Goal: Information Seeking & Learning: Learn about a topic

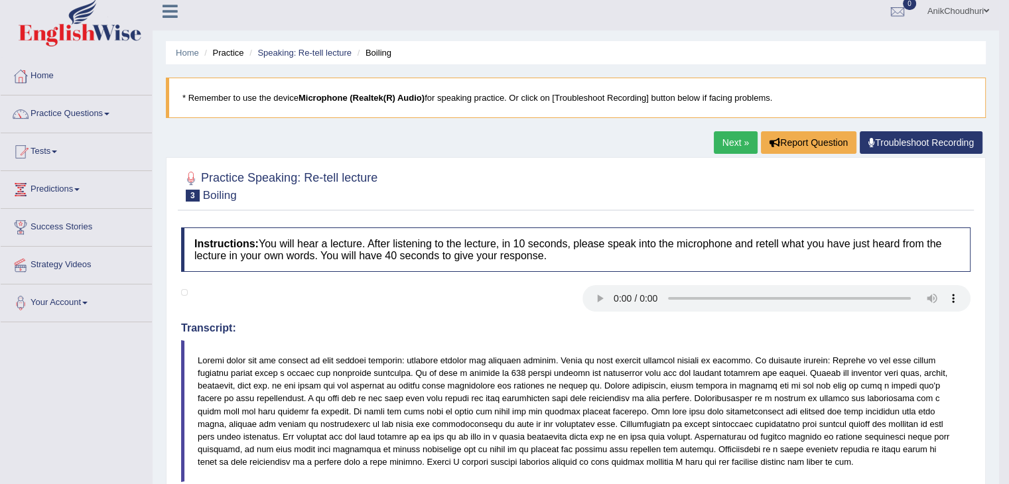
scroll to position [6, 0]
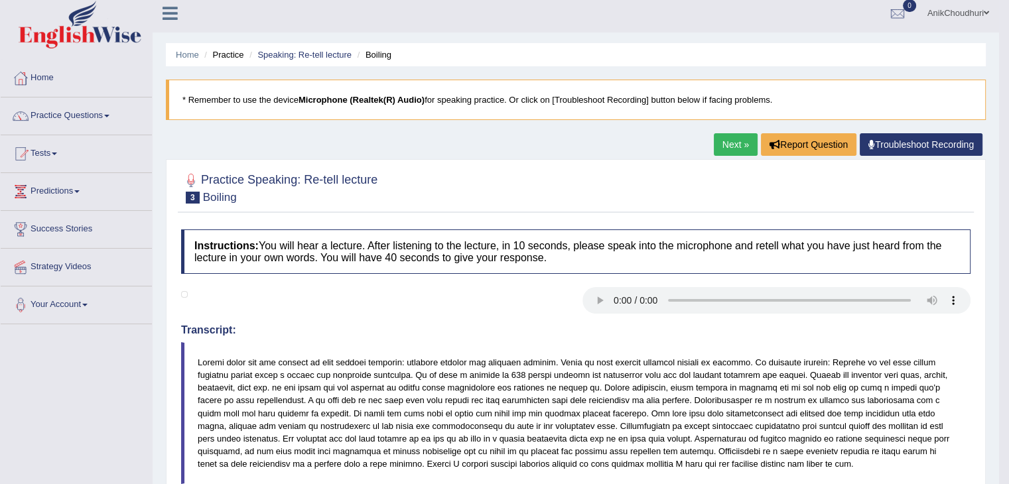
click at [734, 137] on link "Next »" at bounding box center [736, 144] width 44 height 23
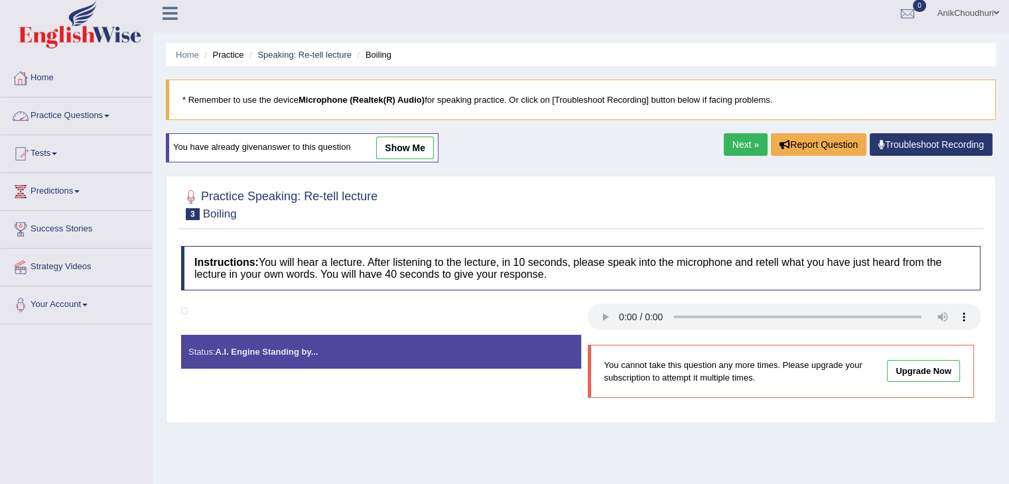
click at [80, 118] on link "Practice Questions" at bounding box center [76, 113] width 151 height 33
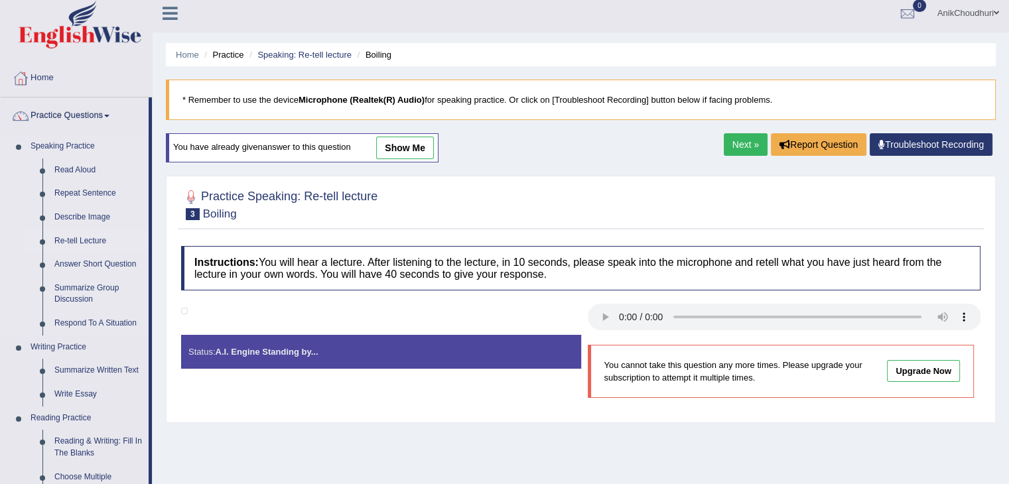
click at [85, 234] on link "Re-tell Lecture" at bounding box center [98, 241] width 100 height 24
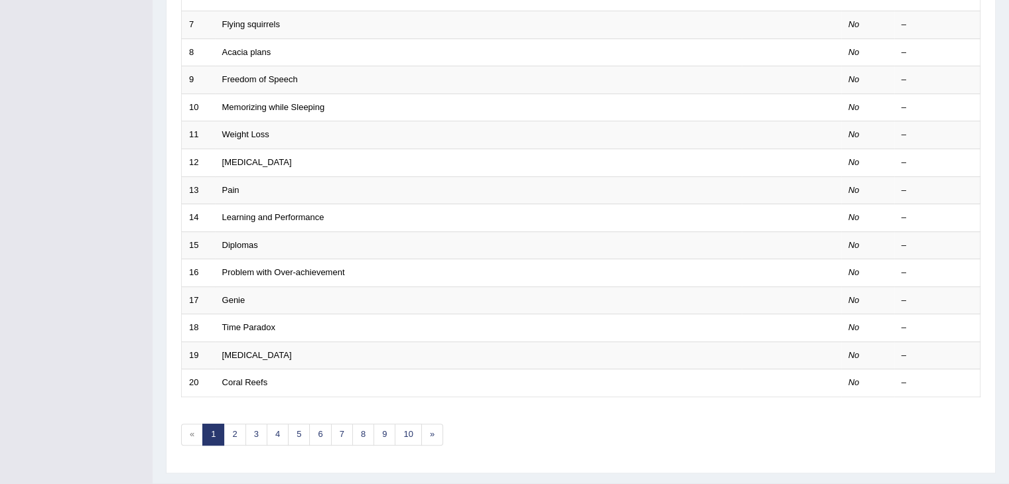
scroll to position [390, 0]
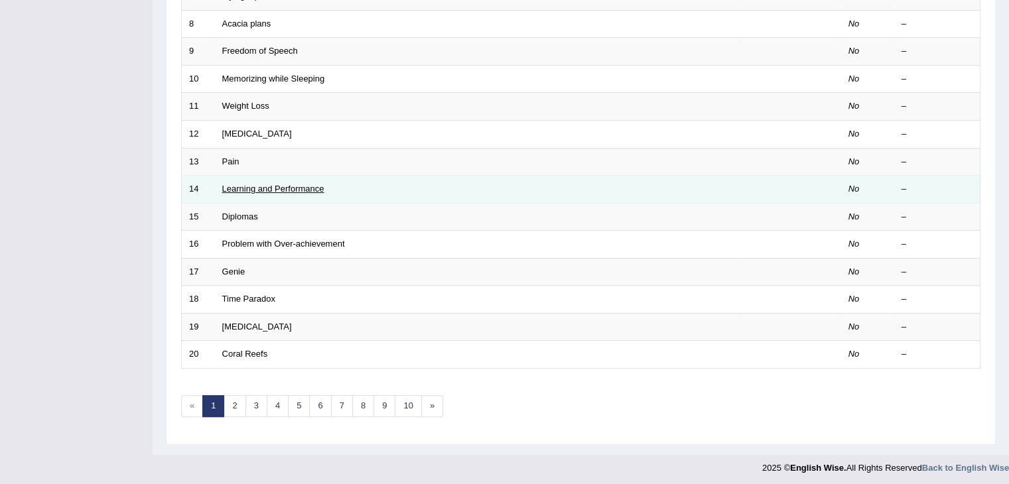
click at [274, 186] on link "Learning and Performance" at bounding box center [273, 189] width 102 height 10
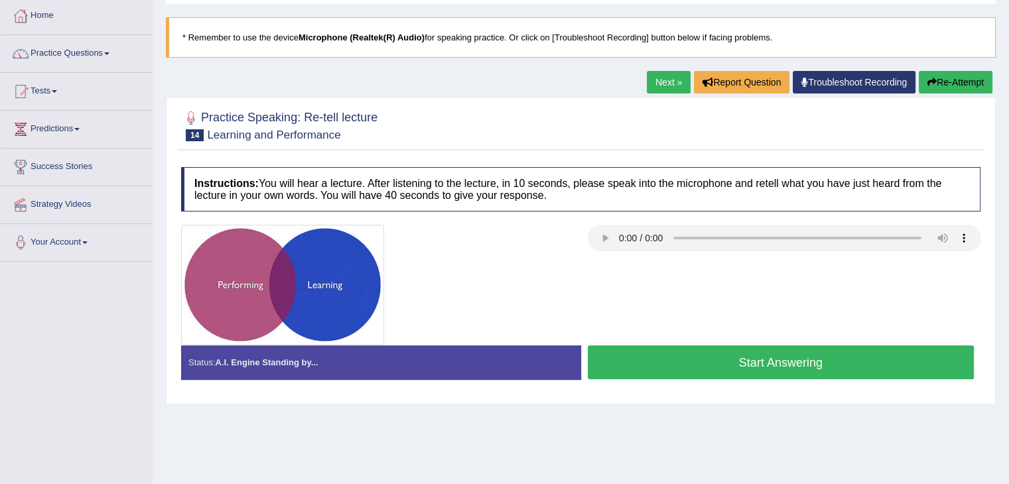
scroll to position [74, 0]
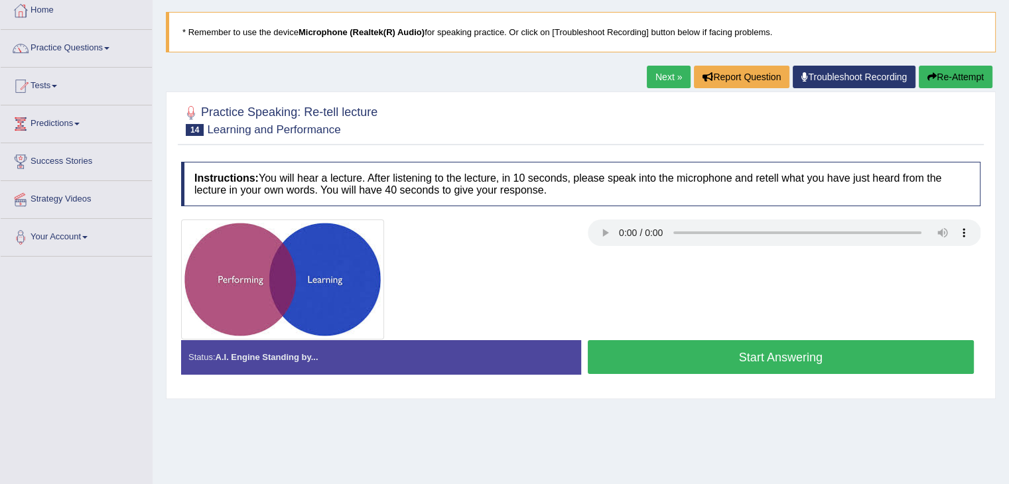
click at [676, 361] on button "Start Answering" at bounding box center [781, 357] width 387 height 34
click at [670, 349] on button "Start Answering" at bounding box center [781, 357] width 387 height 34
click at [678, 362] on button "Start Answering" at bounding box center [781, 357] width 387 height 34
click at [714, 370] on button "Start Answering" at bounding box center [781, 357] width 387 height 34
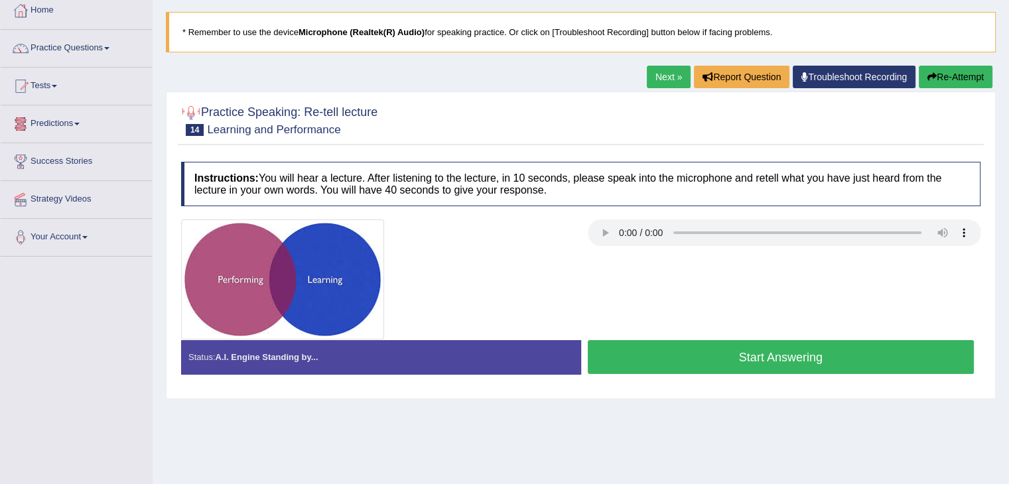
click at [746, 357] on button "Start Answering" at bounding box center [781, 357] width 387 height 34
click at [728, 347] on button "Start Answering" at bounding box center [781, 357] width 387 height 34
click at [663, 356] on button "Start Answering" at bounding box center [781, 357] width 387 height 34
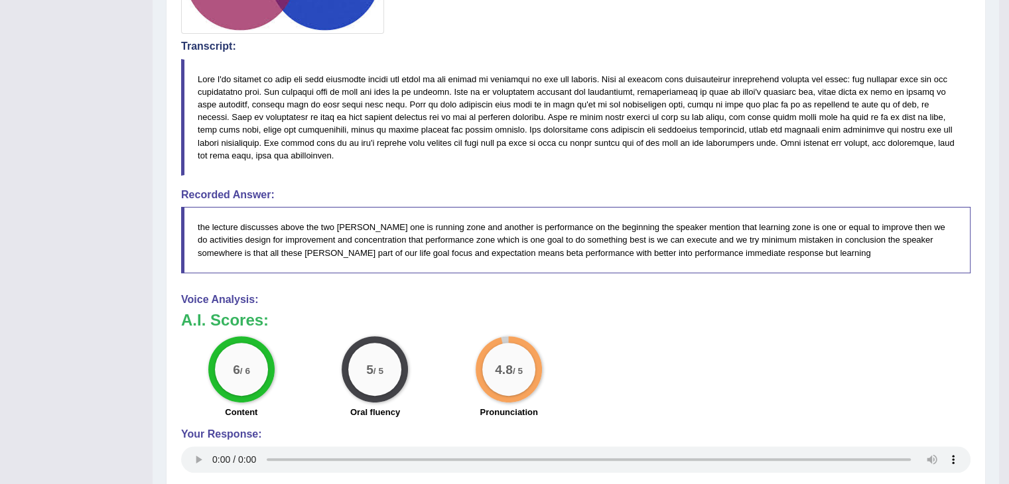
scroll to position [446, 0]
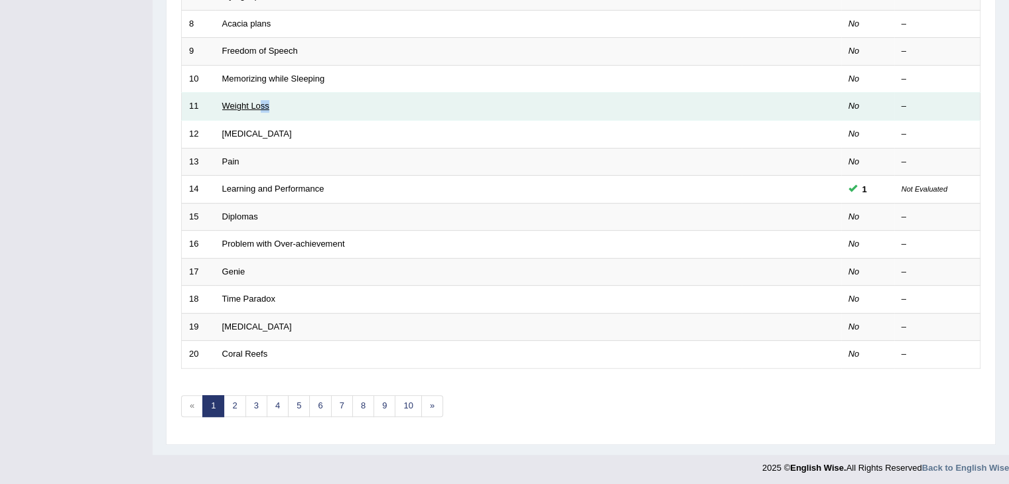
drag, startPoint x: 271, startPoint y: 102, endPoint x: 259, endPoint y: 102, distance: 11.3
click at [259, 102] on td "Weight Loss" at bounding box center [478, 107] width 527 height 28
click at [259, 102] on link "Weight Loss" at bounding box center [245, 106] width 47 height 10
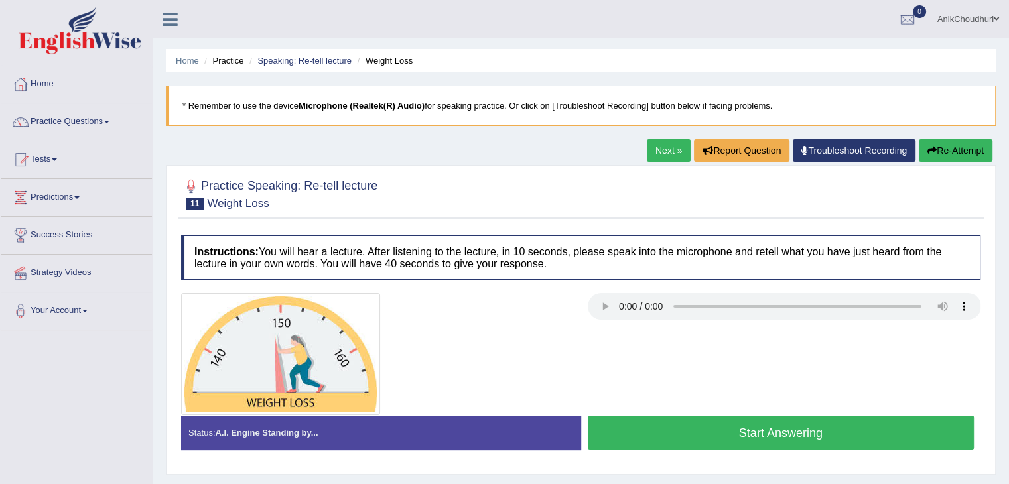
click at [662, 149] on link "Next »" at bounding box center [669, 150] width 44 height 23
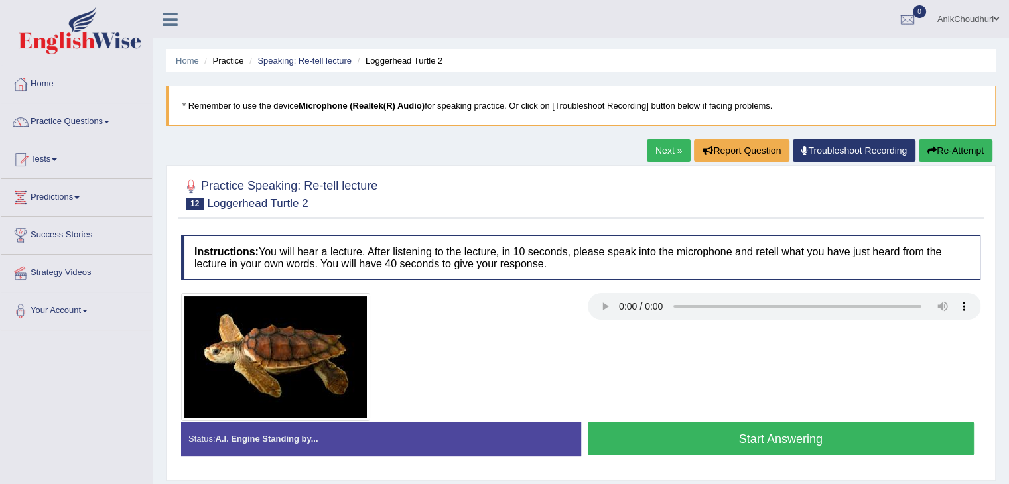
click at [652, 155] on link "Next »" at bounding box center [669, 150] width 44 height 23
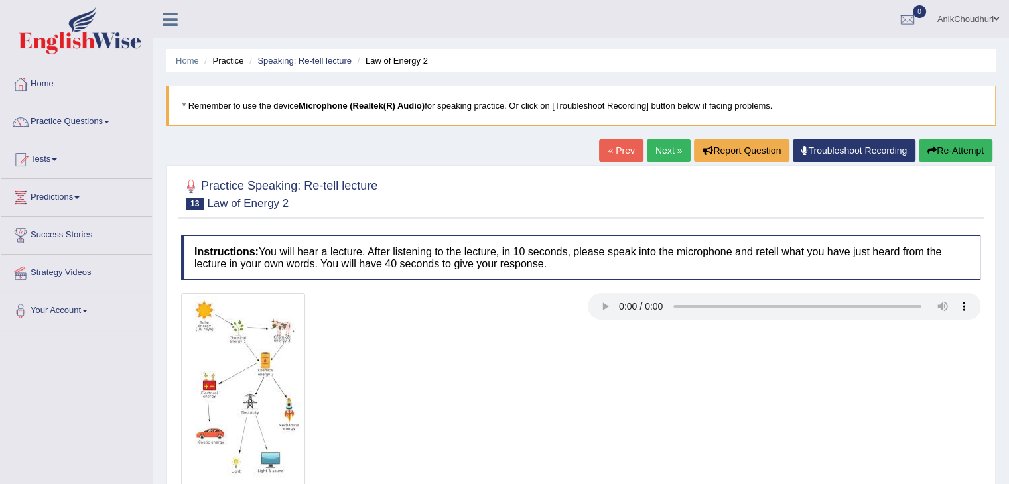
scroll to position [74, 0]
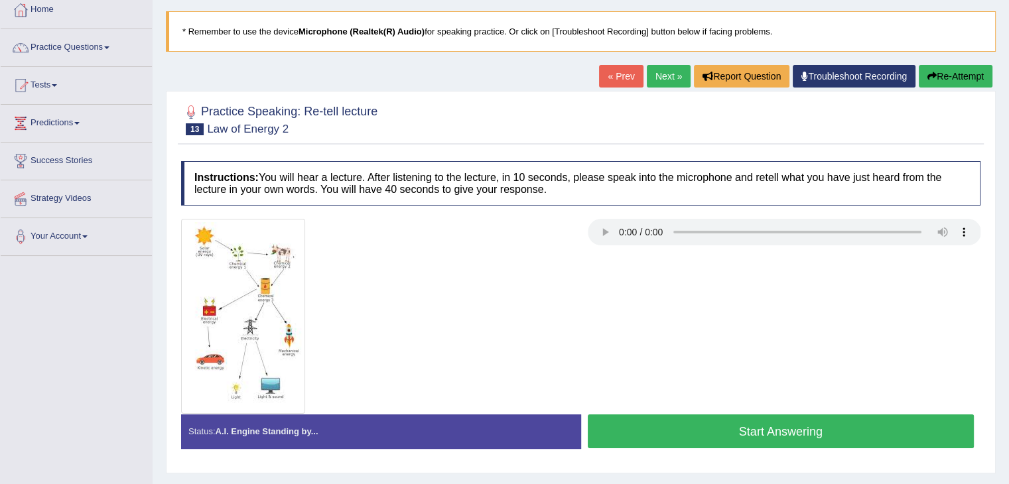
click at [657, 82] on link "Next »" at bounding box center [669, 76] width 44 height 23
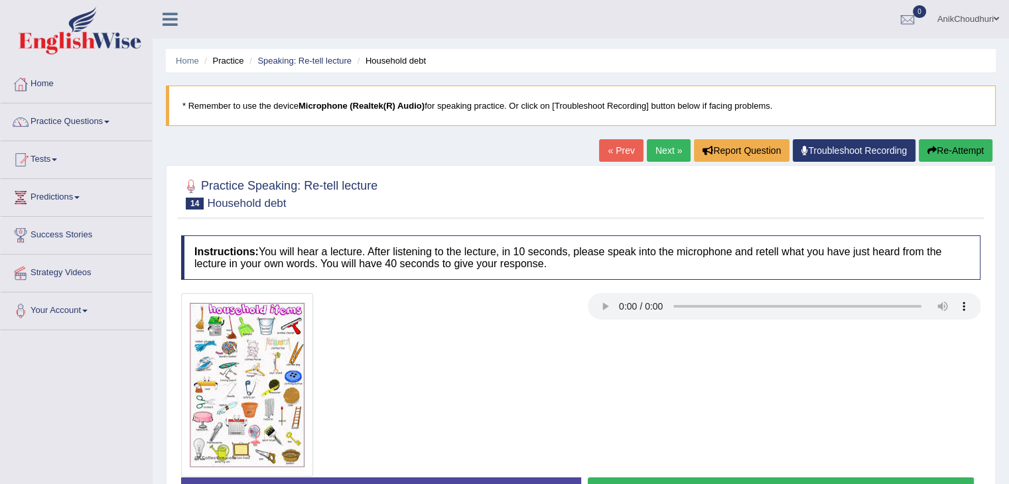
click at [87, 125] on link "Practice Questions" at bounding box center [76, 119] width 151 height 33
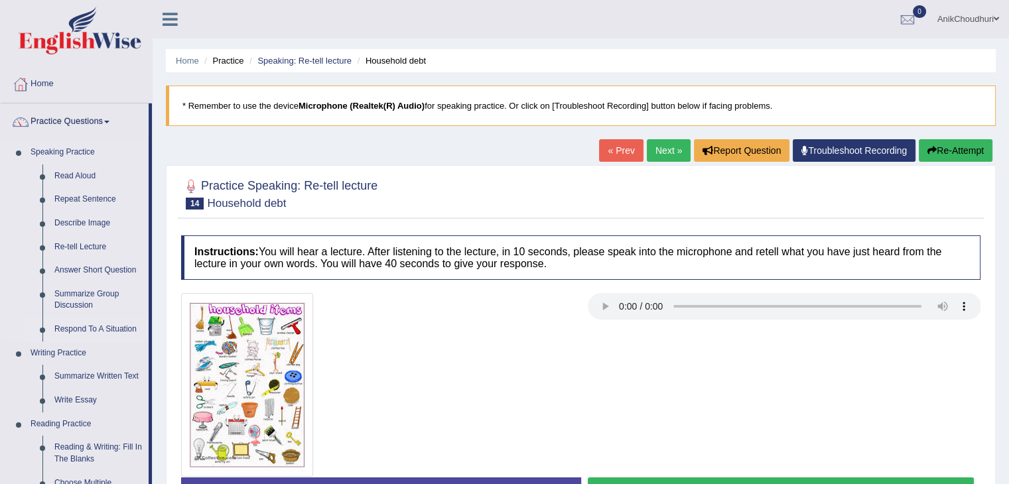
click at [102, 332] on link "Respond To A Situation" at bounding box center [98, 330] width 100 height 24
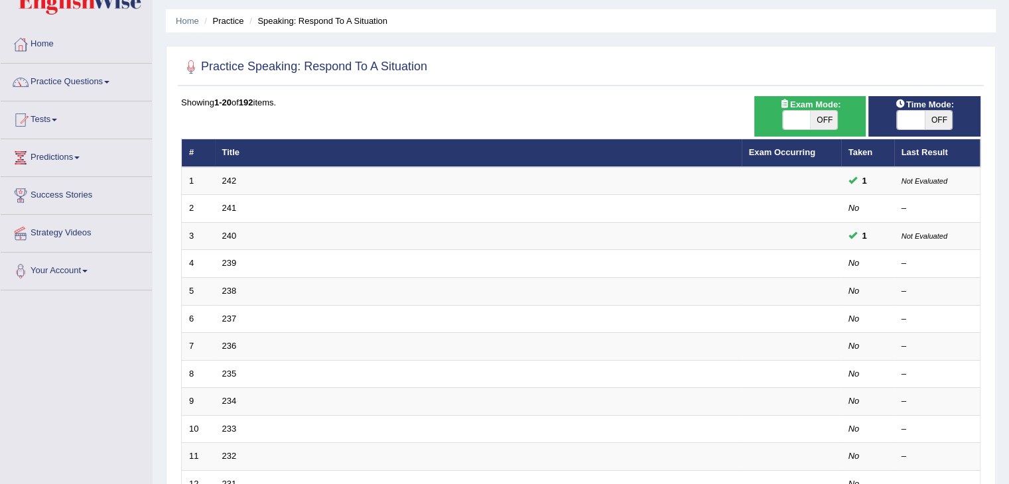
scroll to position [82, 0]
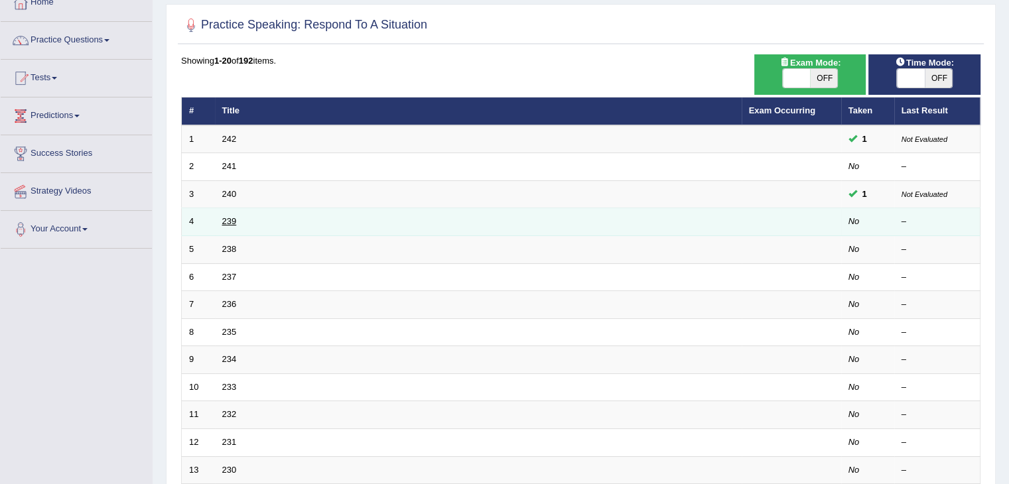
click at [228, 219] on link "239" at bounding box center [229, 221] width 15 height 10
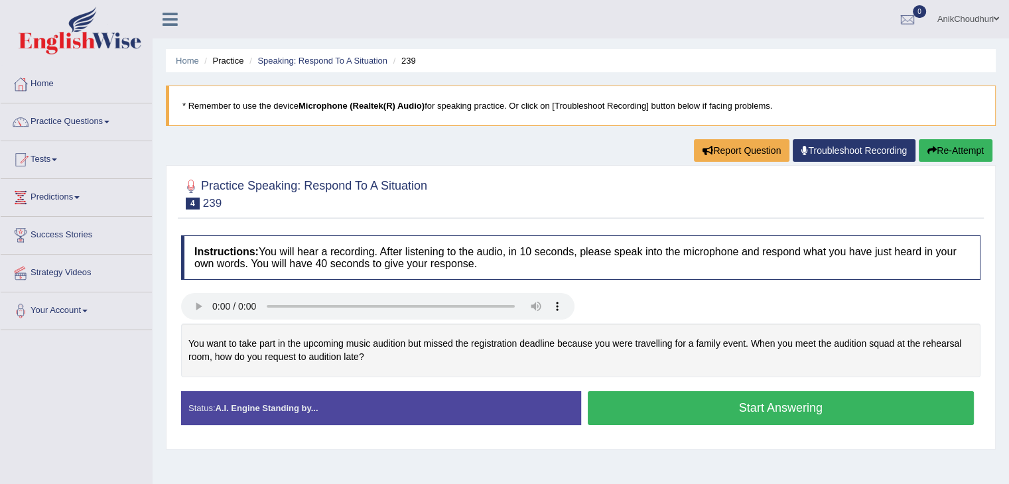
click at [662, 416] on button "Start Answering" at bounding box center [781, 408] width 387 height 34
click at [696, 403] on button "Start Answering" at bounding box center [781, 408] width 387 height 34
click at [691, 409] on button "Start Answering" at bounding box center [781, 408] width 387 height 34
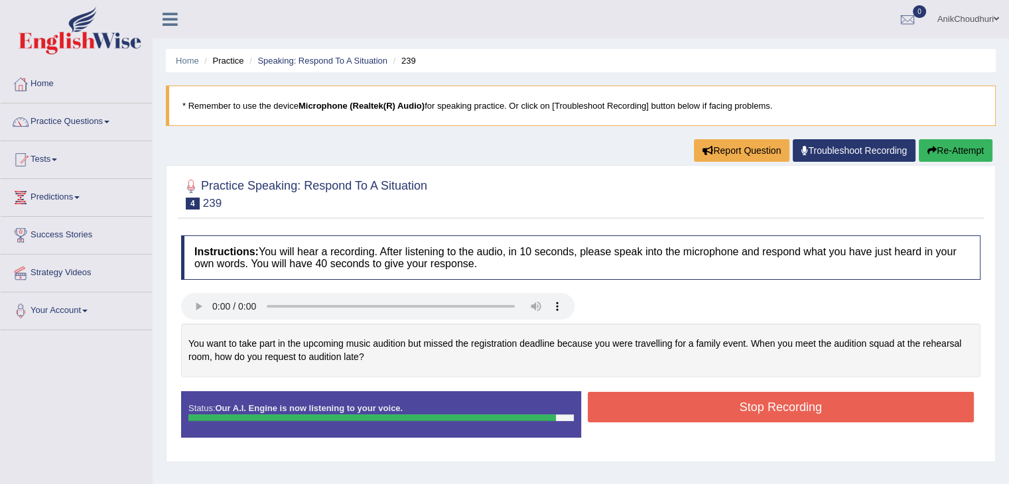
click at [691, 409] on button "Stop Recording" at bounding box center [781, 407] width 387 height 31
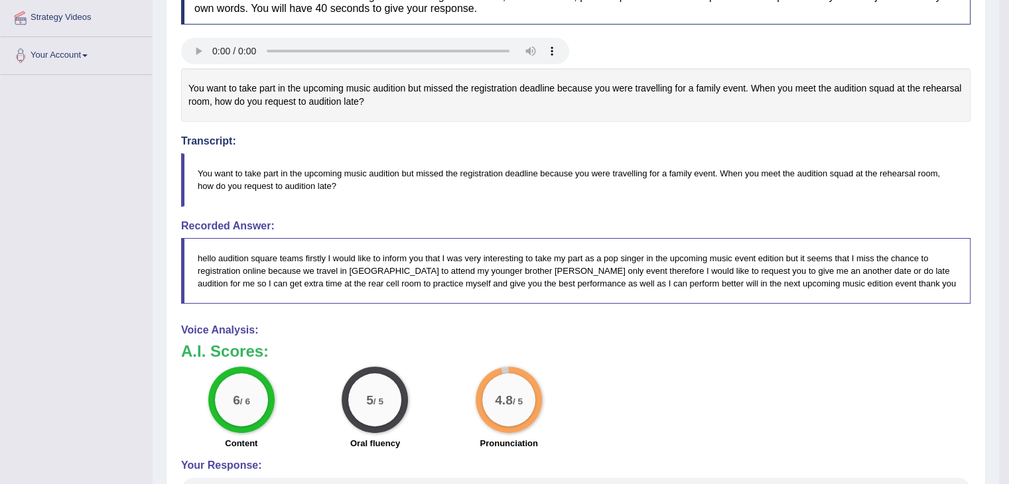
scroll to position [257, 0]
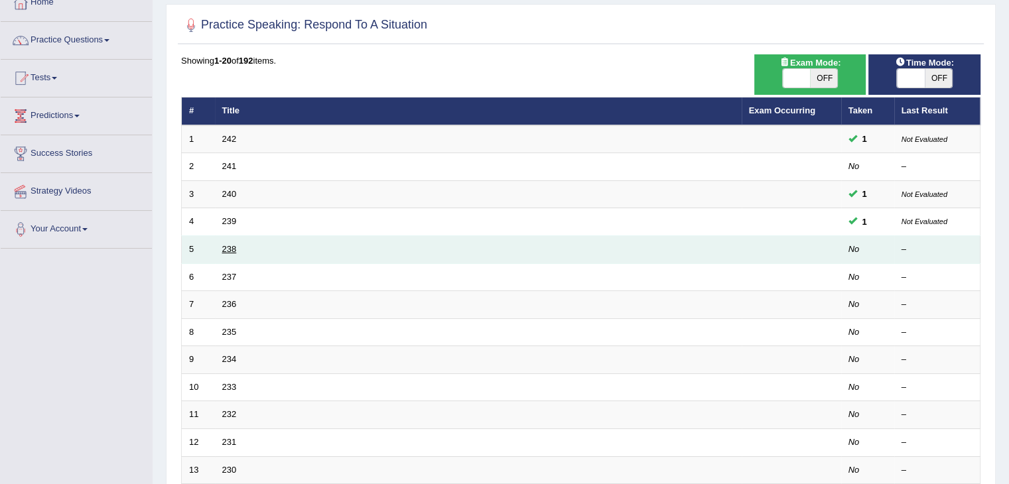
click at [228, 251] on link "238" at bounding box center [229, 249] width 15 height 10
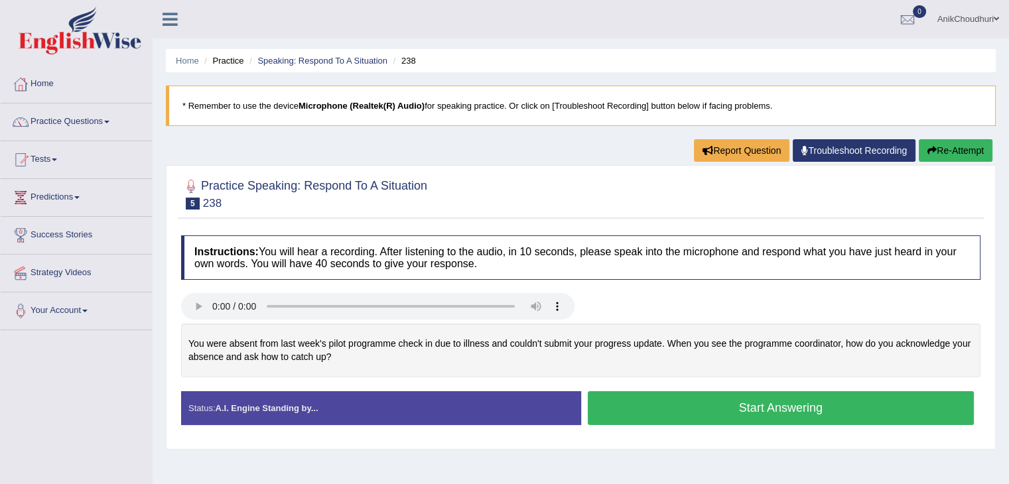
click at [228, 251] on b "Instructions:" at bounding box center [226, 251] width 64 height 11
click at [753, 401] on button "Start Answering" at bounding box center [781, 408] width 387 height 34
click at [788, 409] on button "Start Answering" at bounding box center [781, 408] width 387 height 34
click at [729, 398] on button "Start Answering" at bounding box center [781, 408] width 387 height 34
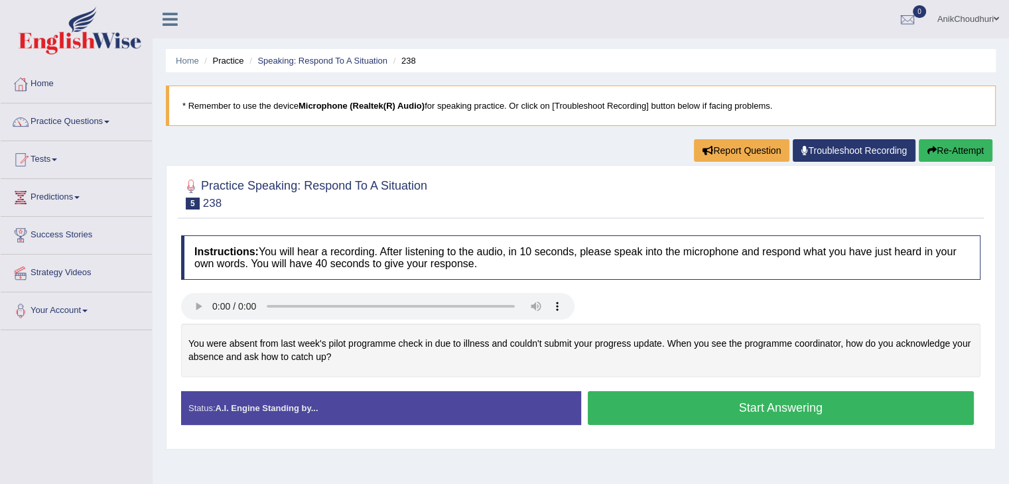
click at [769, 415] on button "Start Answering" at bounding box center [781, 408] width 387 height 34
click at [704, 398] on button "Start Answering" at bounding box center [781, 408] width 387 height 34
click at [695, 404] on button "Start Answering" at bounding box center [781, 408] width 387 height 34
click at [706, 401] on button "Start Answering" at bounding box center [781, 408] width 387 height 34
click at [776, 408] on button "Start Answering" at bounding box center [781, 408] width 387 height 34
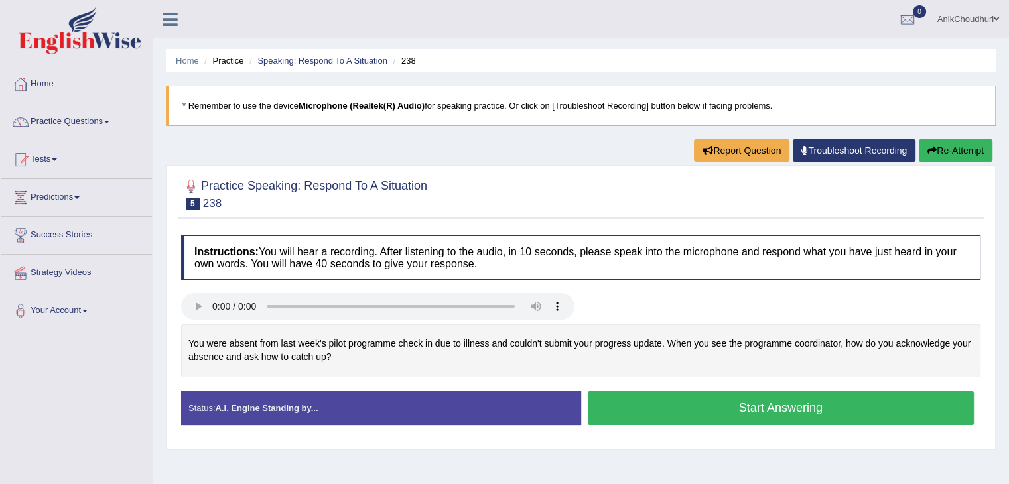
click at [735, 413] on button "Start Answering" at bounding box center [781, 408] width 387 height 34
click at [735, 410] on button "Start Answering" at bounding box center [781, 408] width 387 height 34
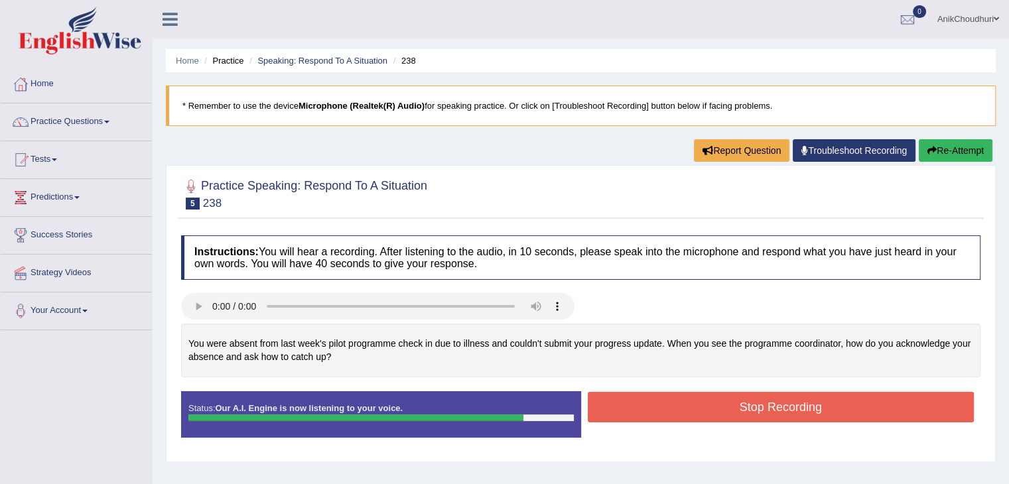
click at [735, 410] on button "Stop Recording" at bounding box center [781, 407] width 387 height 31
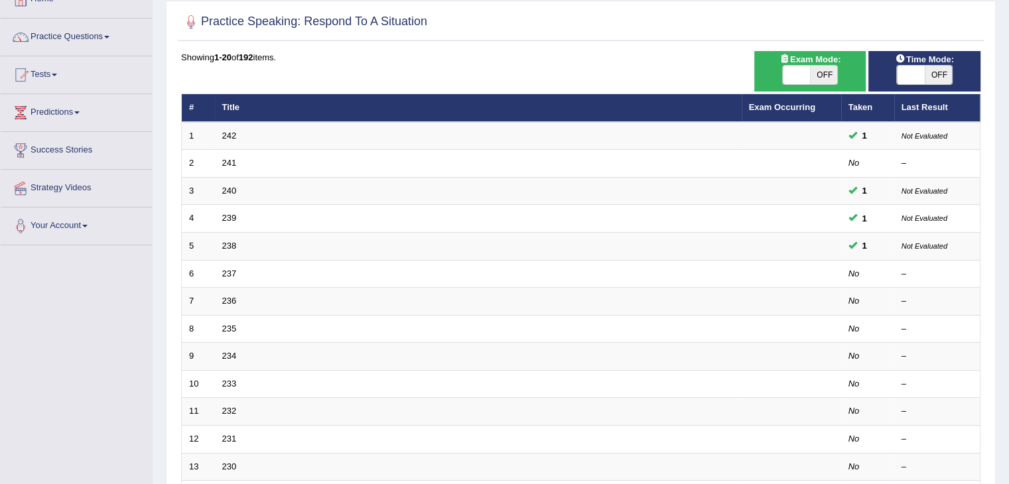
scroll to position [82, 0]
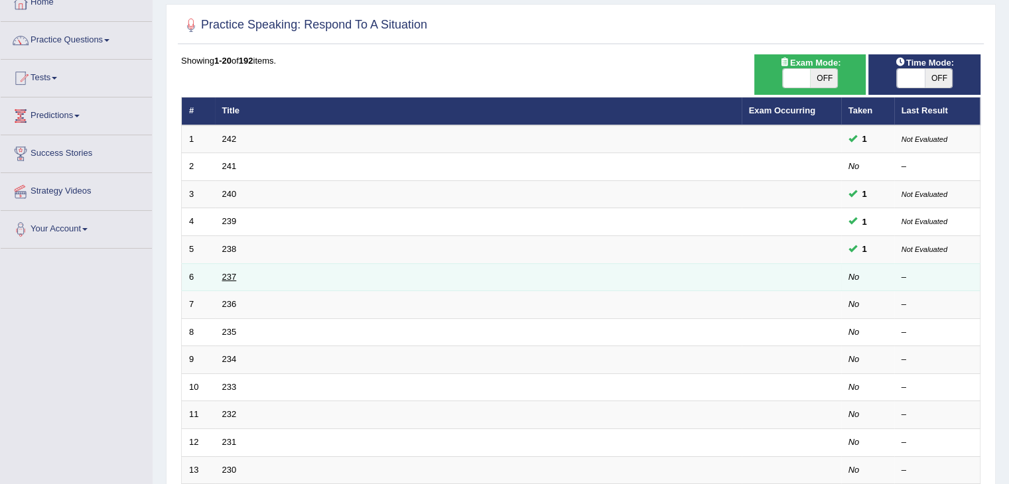
click at [222, 277] on link "237" at bounding box center [229, 277] width 15 height 10
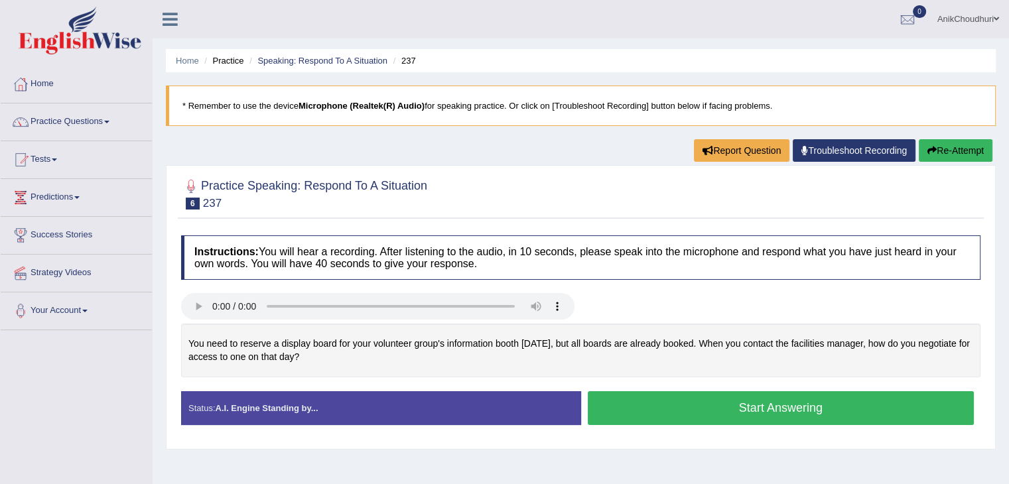
click at [751, 405] on button "Start Answering" at bounding box center [781, 408] width 387 height 34
drag, startPoint x: 0, startPoint y: 0, endPoint x: 737, endPoint y: 414, distance: 845.6
click at [737, 414] on button "Start Answering" at bounding box center [781, 408] width 387 height 34
click at [706, 404] on button "Start Answering" at bounding box center [781, 408] width 387 height 34
drag, startPoint x: 0, startPoint y: 0, endPoint x: 761, endPoint y: 412, distance: 864.9
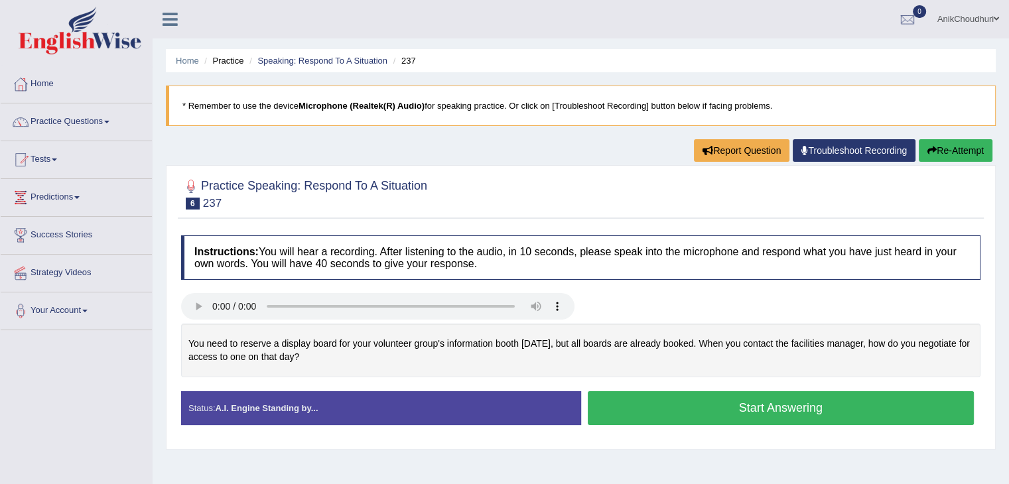
click at [761, 412] on button "Start Answering" at bounding box center [781, 408] width 387 height 34
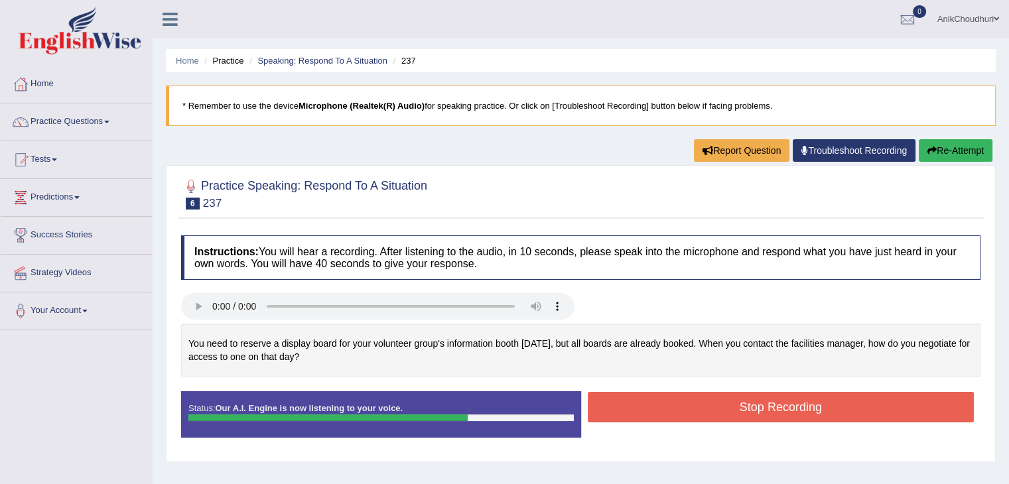
click at [761, 412] on button "Stop Recording" at bounding box center [781, 407] width 387 height 31
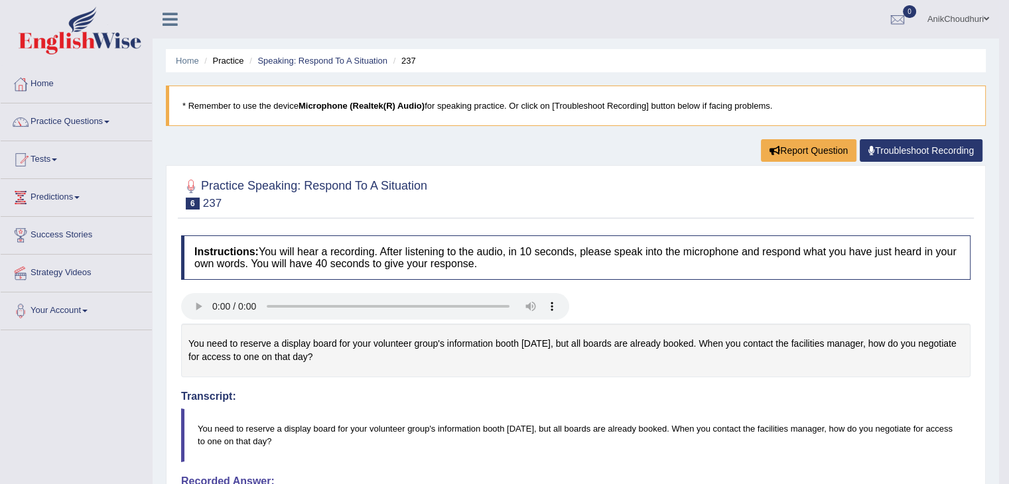
click at [8, 4] on div at bounding box center [76, 32] width 153 height 65
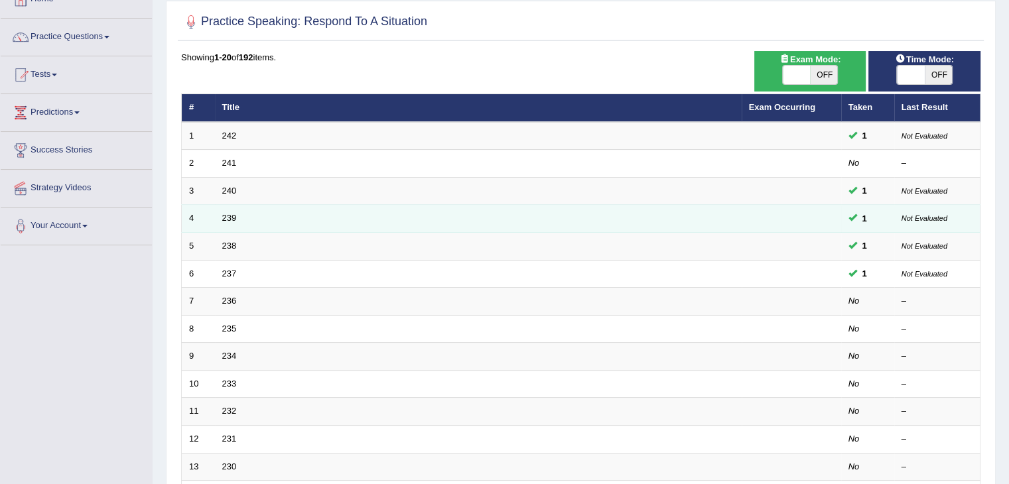
scroll to position [82, 0]
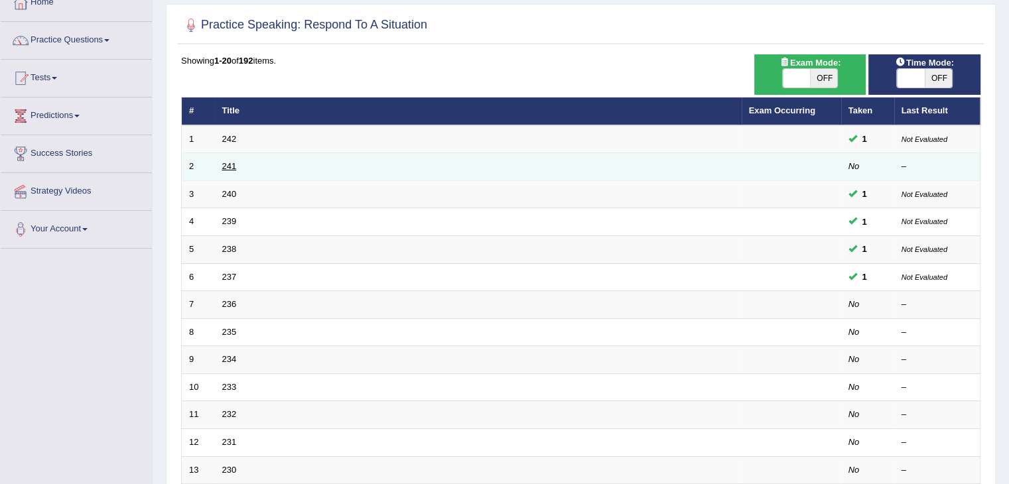
click at [225, 165] on link "241" at bounding box center [229, 166] width 15 height 10
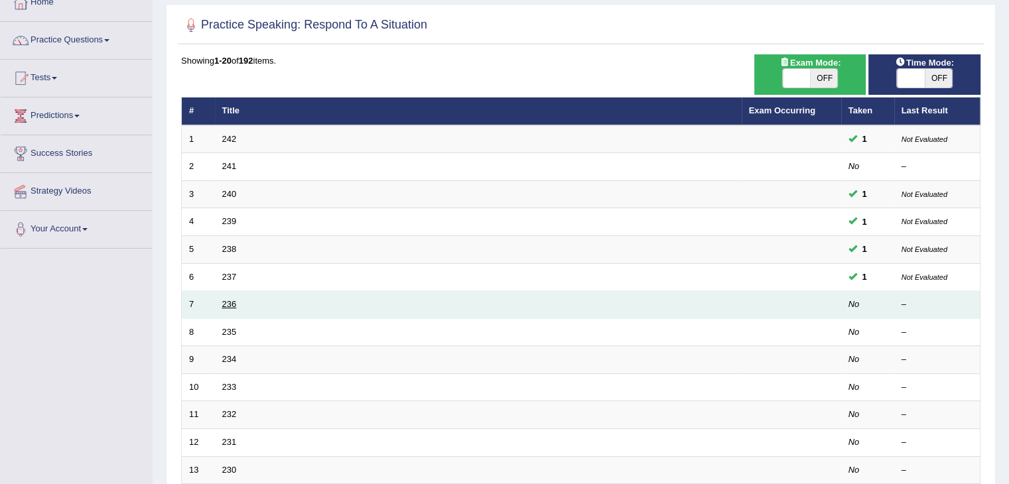
click at [225, 300] on link "236" at bounding box center [229, 304] width 15 height 10
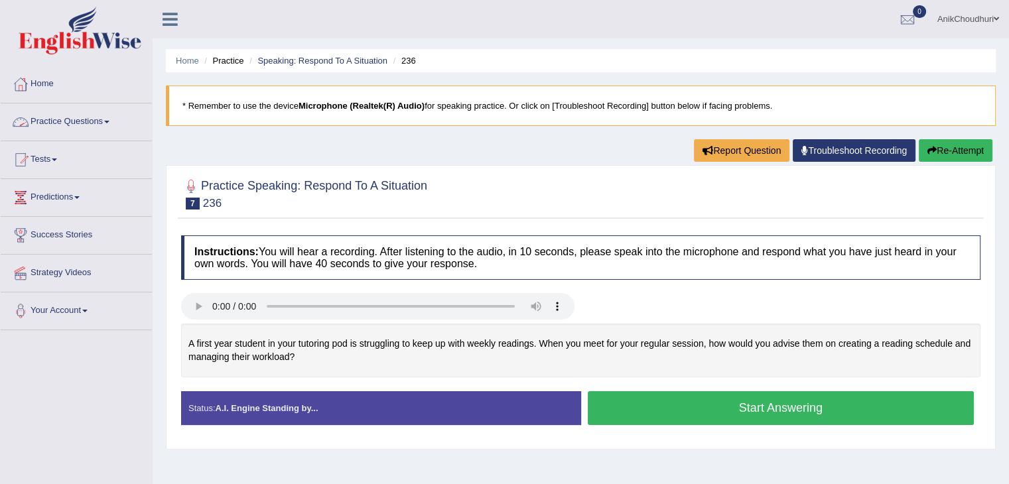
click at [80, 121] on link "Practice Questions" at bounding box center [76, 119] width 151 height 33
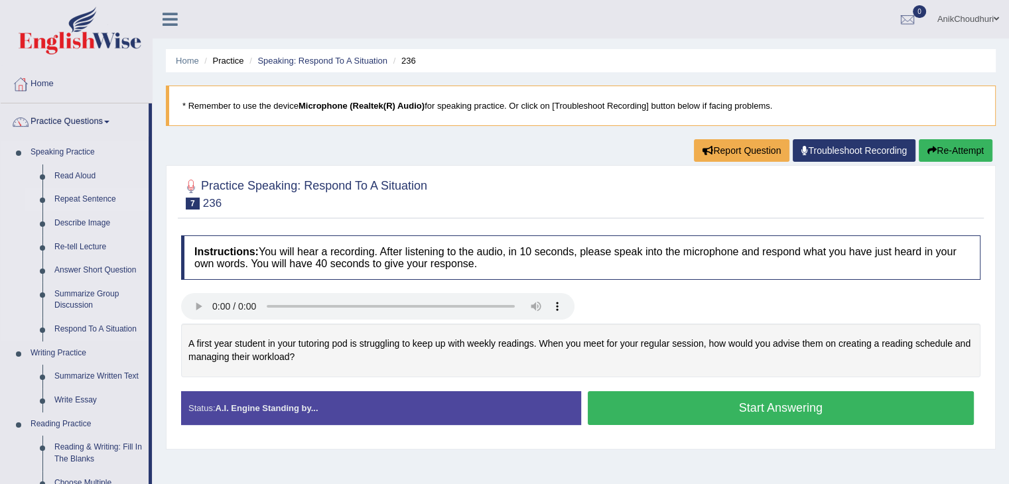
click at [69, 204] on link "Repeat Sentence" at bounding box center [98, 200] width 100 height 24
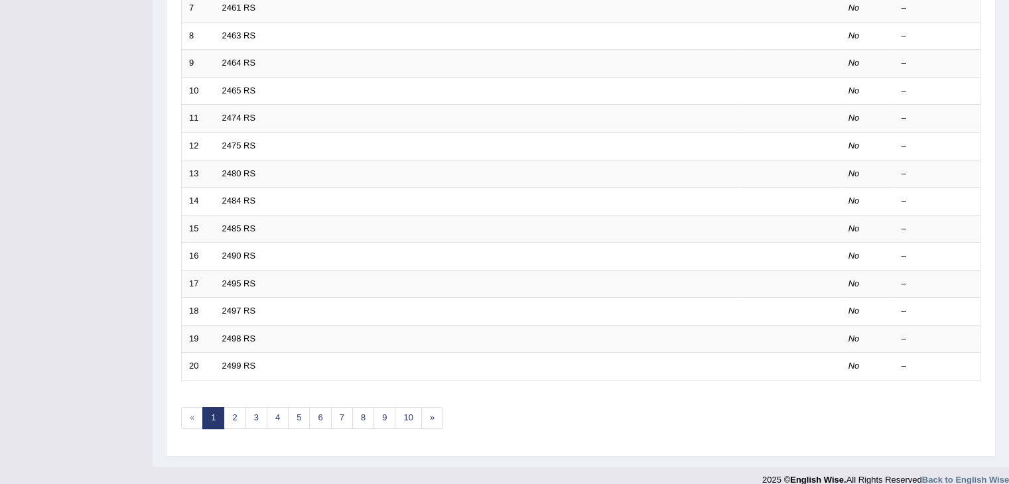
scroll to position [390, 0]
